Goal: Task Accomplishment & Management: Use online tool/utility

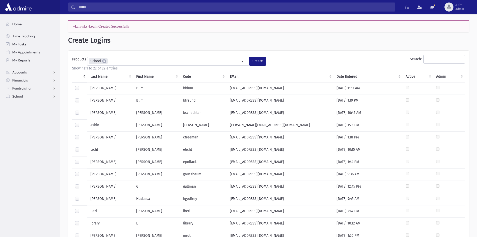
select select "*"
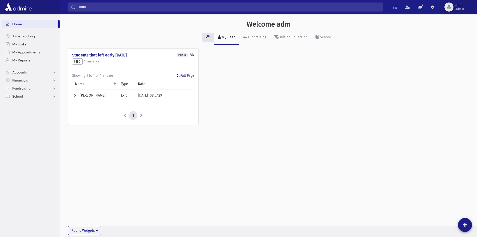
click at [452, 7] on div "button" at bounding box center [449, 7] width 9 height 9
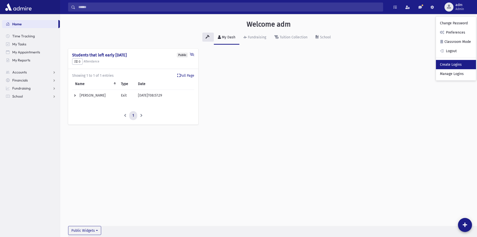
click at [450, 64] on link "Create Logins" at bounding box center [456, 64] width 40 height 9
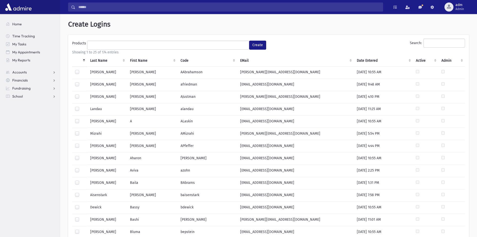
select select
click at [426, 44] on input "Search:" at bounding box center [445, 43] width 42 height 9
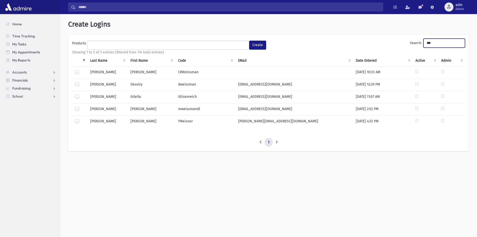
type input "***"
click at [81, 94] on label at bounding box center [81, 94] width 0 height 0
click at [259, 44] on button "Create" at bounding box center [257, 45] width 17 height 9
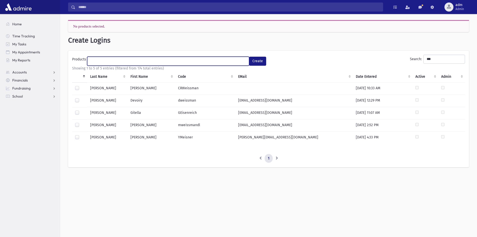
click at [115, 62] on ul at bounding box center [168, 61] width 162 height 8
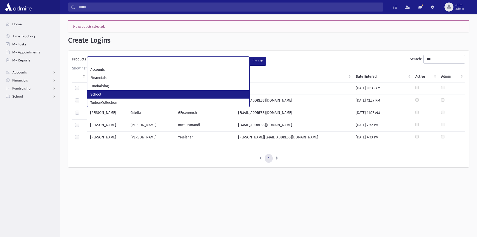
select select "*"
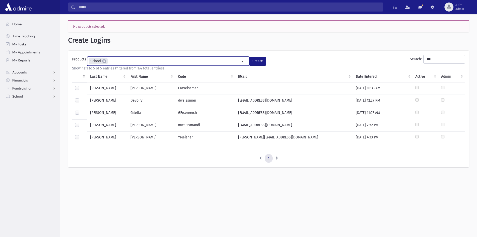
scroll to position [14, 0]
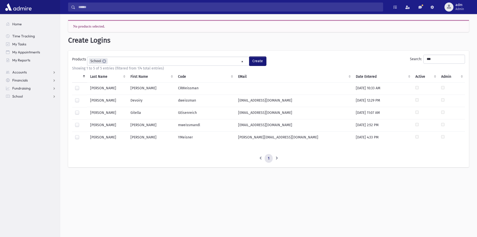
click at [257, 58] on button "Create" at bounding box center [257, 61] width 17 height 9
click at [456, 8] on span "Admin" at bounding box center [460, 9] width 9 height 4
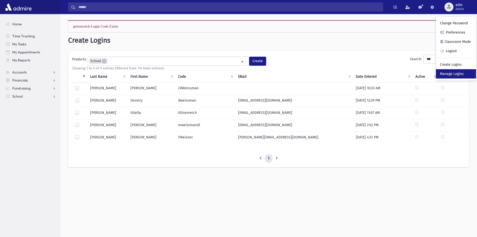
click at [447, 73] on link "Manage Logins" at bounding box center [456, 73] width 40 height 9
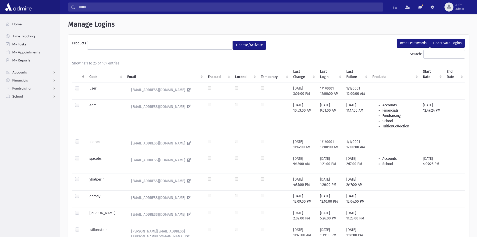
select select
click at [433, 53] on input "Search:" at bounding box center [445, 54] width 42 height 9
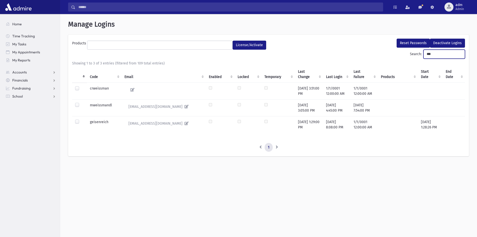
type input "***"
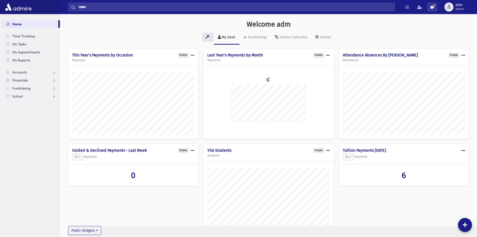
scroll to position [246, 417]
click at [28, 93] on link "School" at bounding box center [31, 96] width 58 height 8
click at [27, 103] on span "Students" at bounding box center [22, 104] width 14 height 5
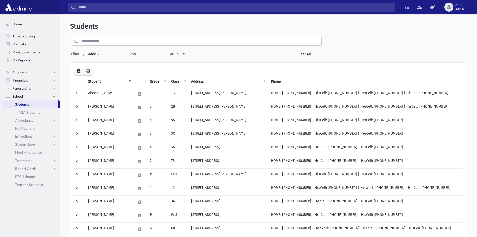
click at [115, 42] on input "text" at bounding box center [199, 41] width 243 height 9
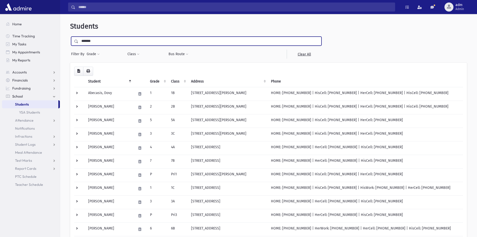
type input "*******"
click at [70, 37] on input "submit" at bounding box center [77, 40] width 14 height 7
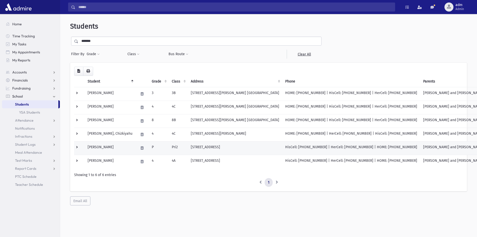
click at [109, 148] on td "Sommers, Shalom" at bounding box center [110, 148] width 51 height 14
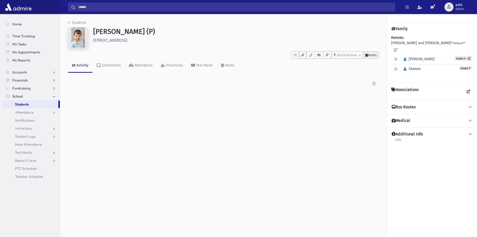
click at [370, 52] on button "Notes" at bounding box center [371, 54] width 16 height 7
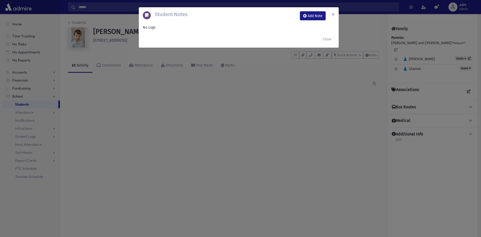
click at [334, 15] on span "×" at bounding box center [333, 14] width 3 height 7
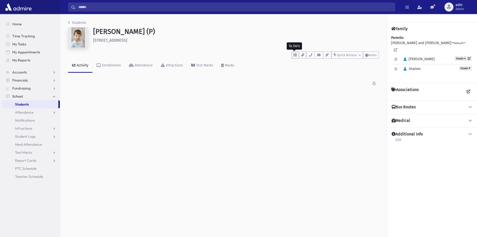
click at [295, 55] on icon "button" at bounding box center [295, 54] width 3 height 3
click at [263, 110] on div "Students [PERSON_NAME] (P) [STREET_ADDRESS] **** To Do's No open tasks Show Lis…" at bounding box center [268, 125] width 417 height 223
